Goal: Task Accomplishment & Management: Use online tool/utility

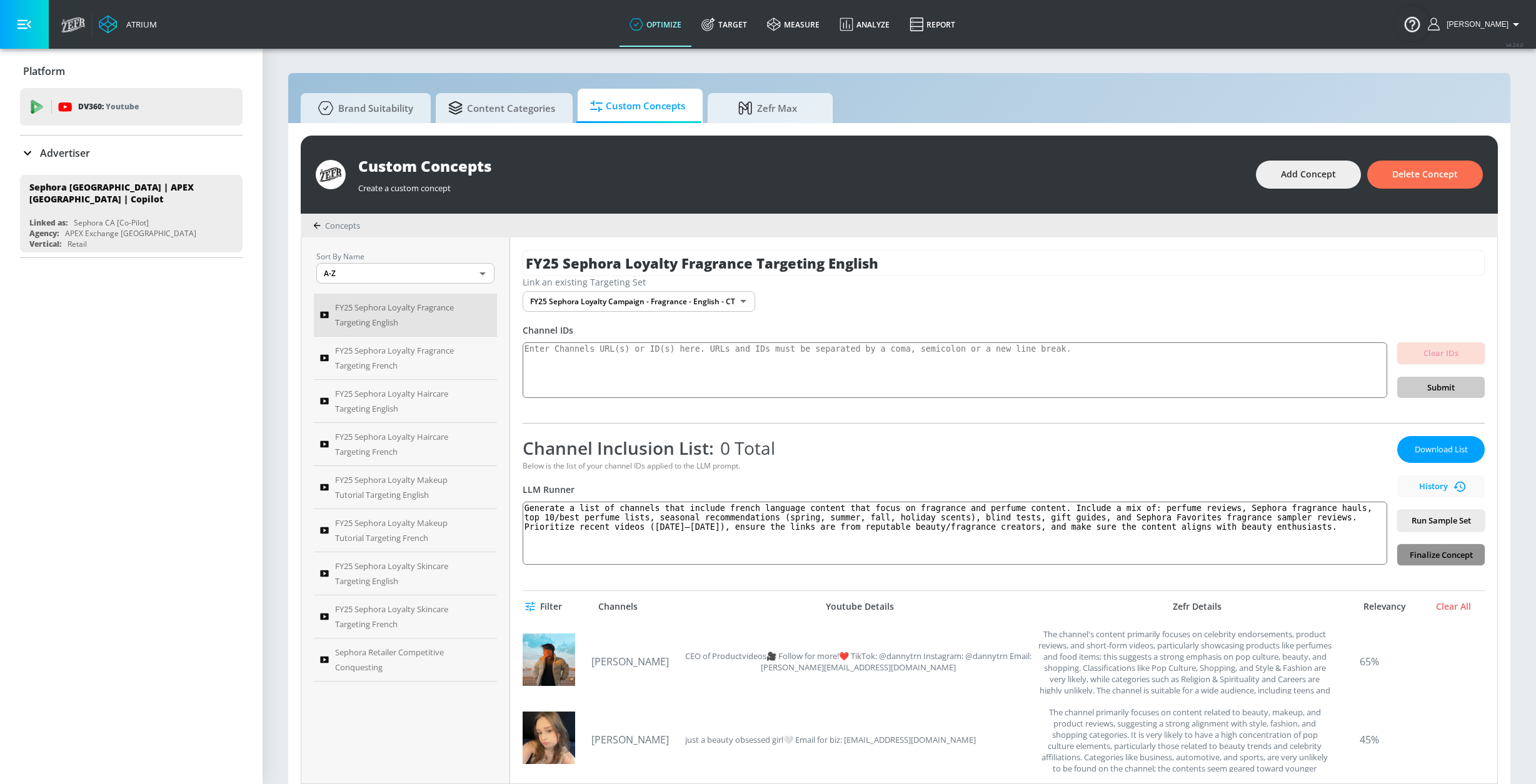
click at [1414, 558] on span "Finalize Concept" at bounding box center [1440, 556] width 67 height 15
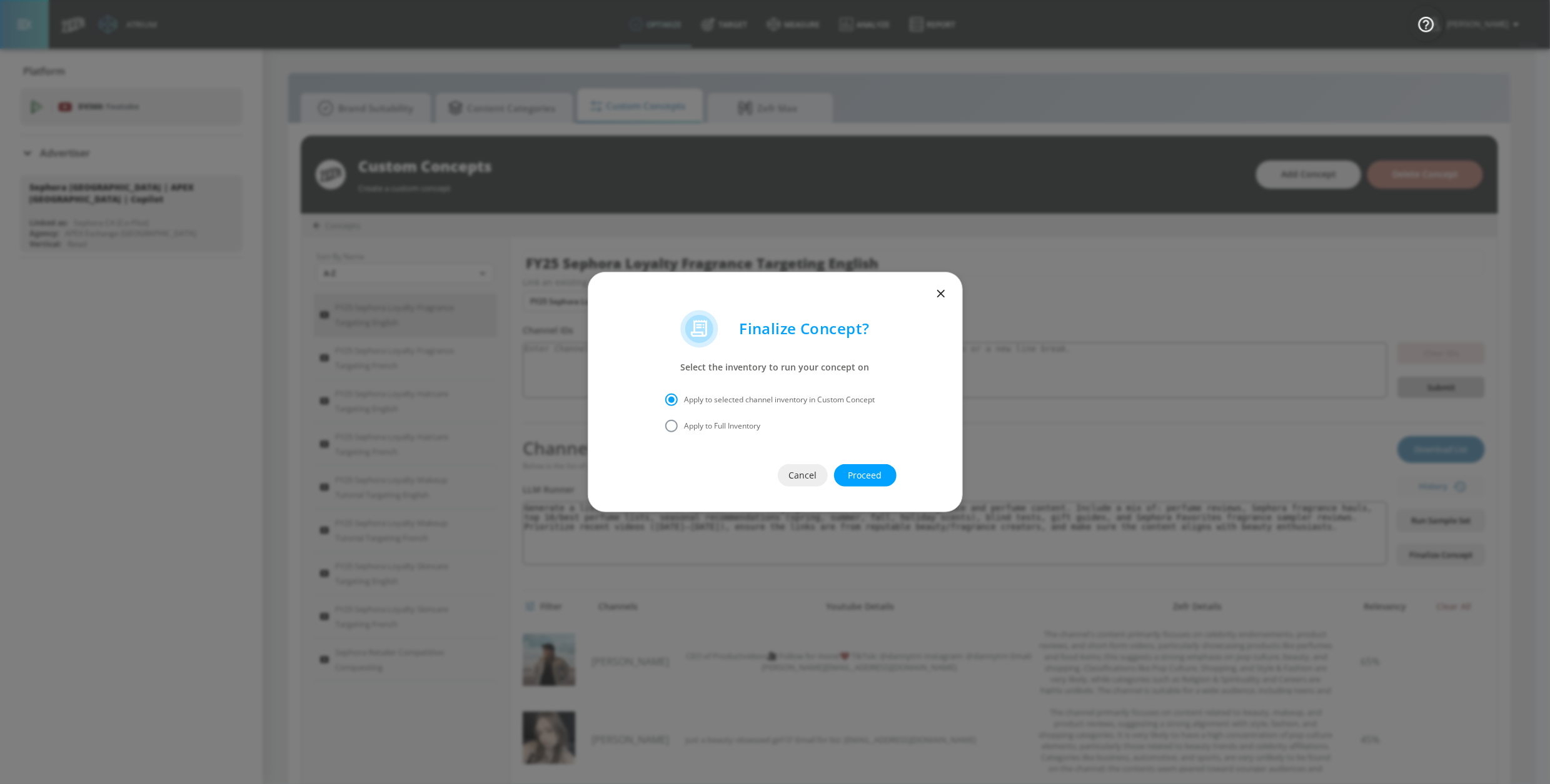
click at [750, 423] on span "Apply to Full Inventory" at bounding box center [723, 426] width 76 height 11
click at [717, 427] on span "Apply to Full Inventory" at bounding box center [723, 426] width 76 height 11
click at [685, 427] on input "Apply to Full Inventory" at bounding box center [671, 426] width 26 height 26
radio input "true"
click at [871, 479] on span "Proceed" at bounding box center [865, 475] width 13 height 15
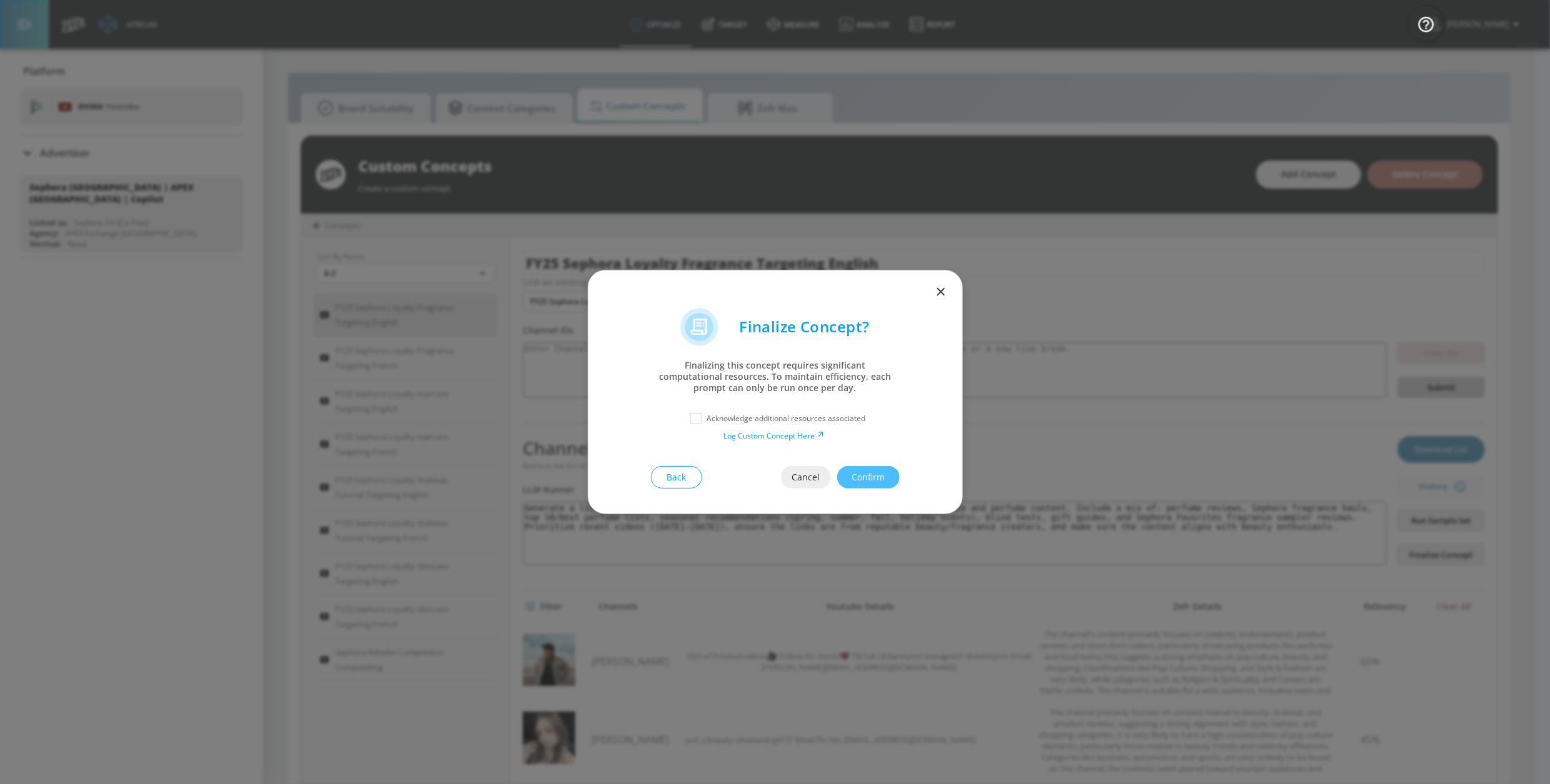
click at [804, 418] on p "Acknowledge additional resources associated" at bounding box center [786, 419] width 159 height 11
click at [695, 418] on input "checkbox" at bounding box center [696, 419] width 23 height 23
checkbox input "true"
click at [862, 475] on span "Confirm" at bounding box center [868, 477] width 13 height 15
